Goal: Information Seeking & Learning: Check status

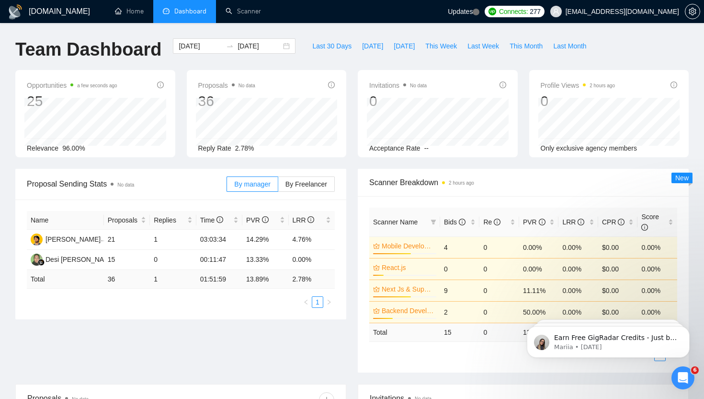
click at [624, 43] on div "Team Dashboard [DATE] [DATE] Last 30 Days [DATE] [DATE] This Week Last Week Thi…" at bounding box center [352, 54] width 685 height 32
click at [325, 43] on span "Last 30 Days" at bounding box center [331, 46] width 39 height 11
type input "[DATE]"
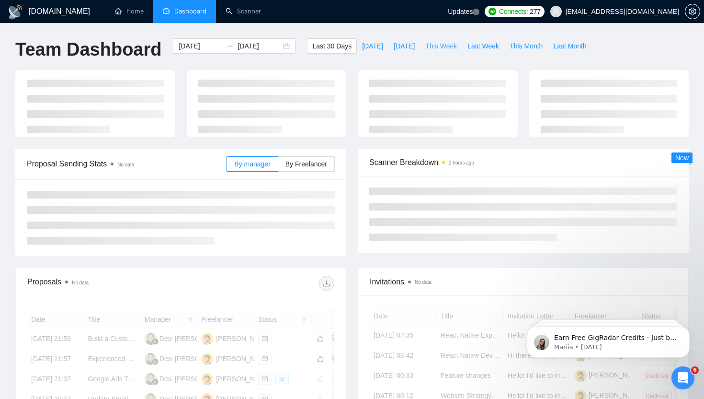
click at [456, 51] on button "This Week" at bounding box center [441, 45] width 42 height 15
type input "[DATE]"
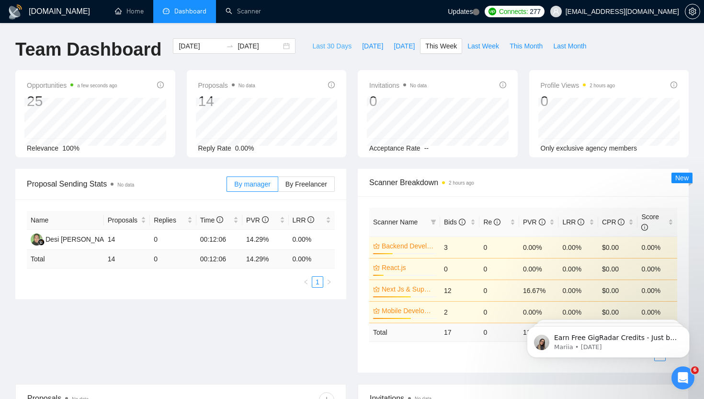
click at [322, 47] on span "Last 30 Days" at bounding box center [331, 46] width 39 height 11
type input "[DATE]"
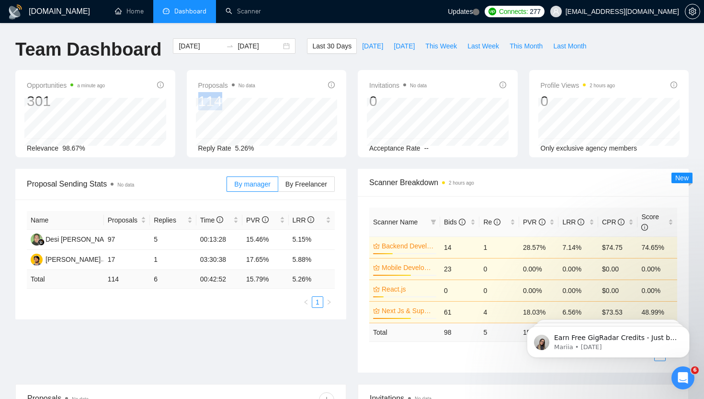
click at [230, 100] on div "Proposals No data 114 [DATE] Replied 0 Reply Rate 5.26%" at bounding box center [266, 117] width 137 height 74
click at [234, 115] on div "[DATE] Replied 0" at bounding box center [267, 122] width 142 height 48
drag, startPoint x: 235, startPoint y: 149, endPoint x: 260, endPoint y: 149, distance: 25.4
click at [260, 149] on div "Reply Rate 5.26%" at bounding box center [266, 148] width 137 height 11
click at [275, 154] on div "Proposals No data 114 [DATE] Replied 0 Reply Rate 5.26%" at bounding box center [267, 113] width 160 height 87
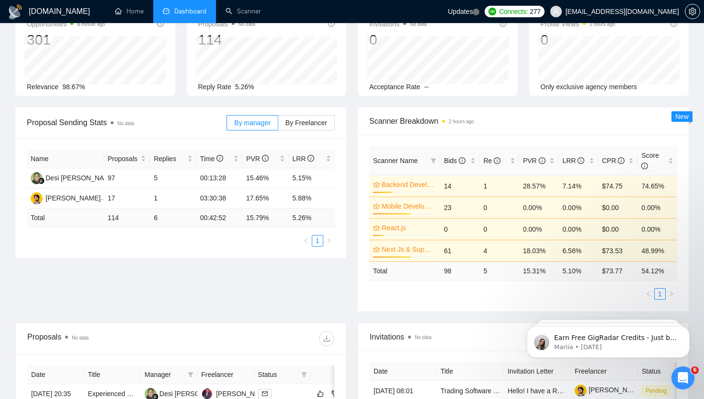
scroll to position [72, 0]
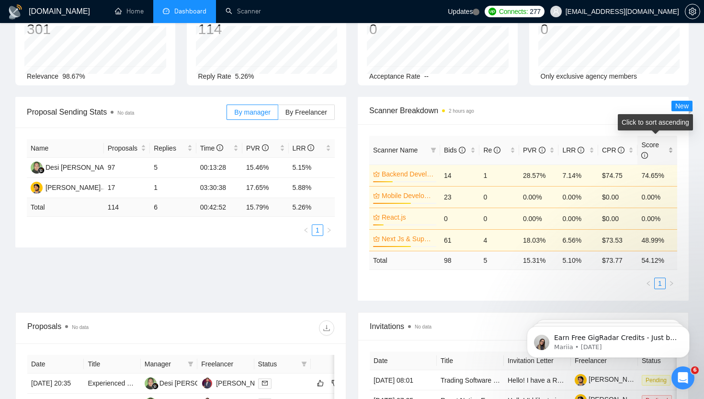
click at [668, 149] on div "Score" at bounding box center [658, 149] width 32 height 21
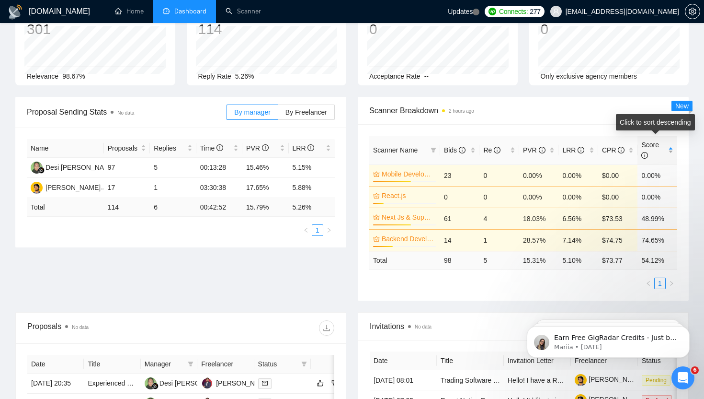
click at [666, 145] on span "Score" at bounding box center [654, 149] width 25 height 21
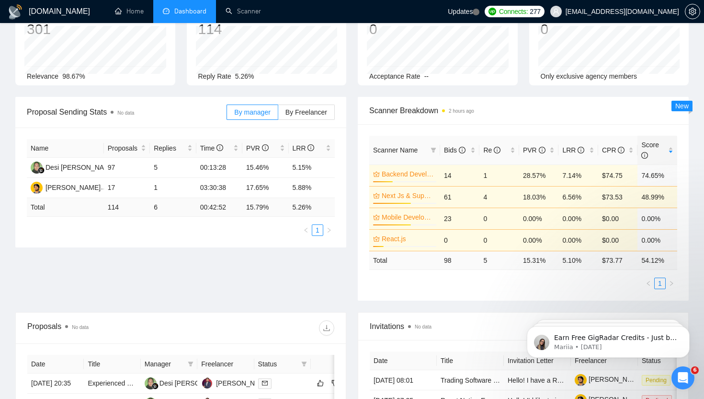
click at [485, 199] on td "4" at bounding box center [500, 197] width 40 height 22
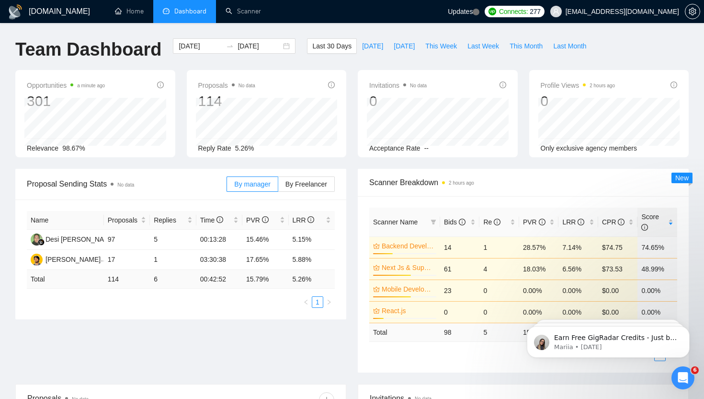
click at [437, 31] on div "[DOMAIN_NAME] Home Dashboard Scanner Updates Connects: 277 [EMAIL_ADDRESS][DOMA…" at bounding box center [352, 381] width 704 height 763
